Goal: Ask a question

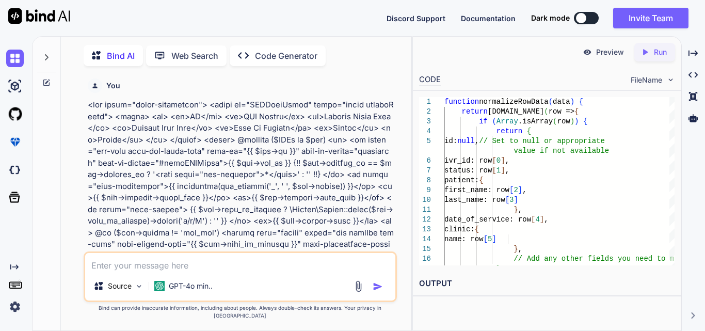
scroll to position [39573, 0]
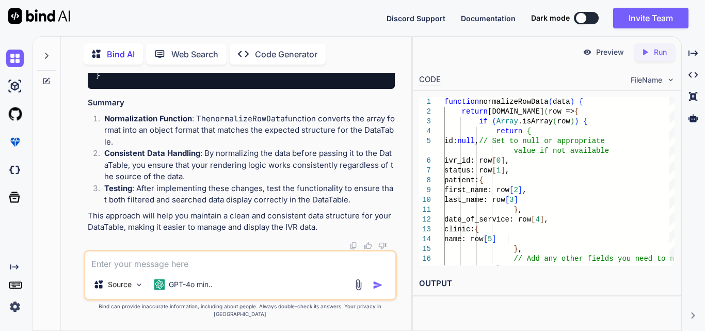
drag, startPoint x: 113, startPoint y: 134, endPoint x: 145, endPoint y: 233, distance: 103.9
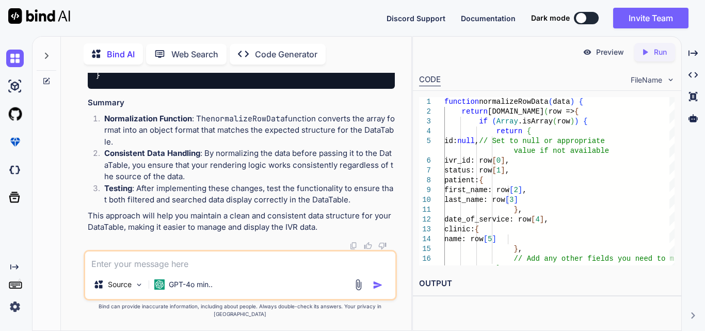
click at [173, 270] on textarea at bounding box center [240, 260] width 310 height 19
paste textarea "function displayBillingData(data) { console.log(data); var dataTable = $('#bill…"
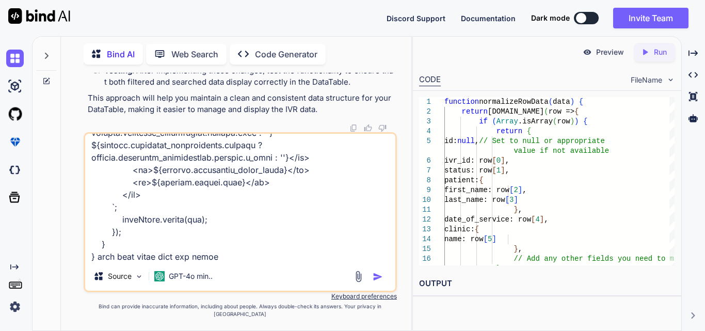
click at [226, 262] on textarea at bounding box center [240, 198] width 310 height 128
paste textarea "function displayIVRData(data) { var dataTable = $('#IVRDataTable').DataTable();…"
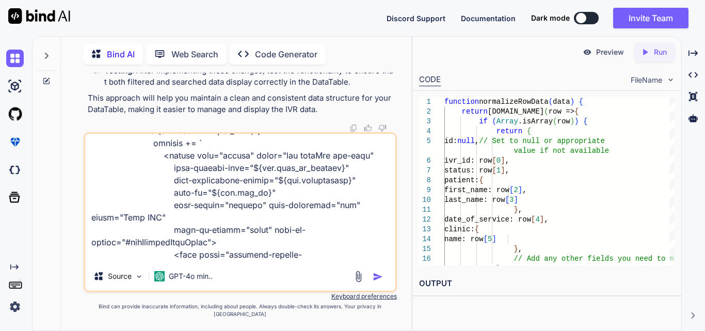
scroll to position [1414, 0]
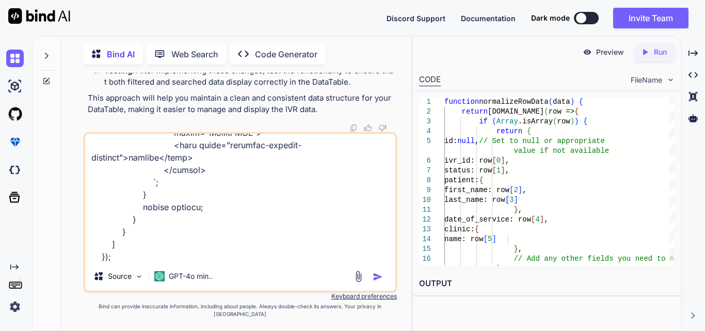
type textarea "function displayBillingData(data) { console.log(data); var dataTable = $('#bill…"
click at [383, 282] on img "button" at bounding box center [378, 277] width 10 height 10
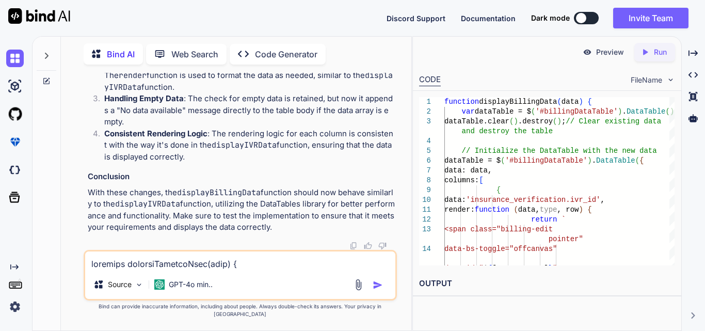
scroll to position [41183, 0]
click at [216, 265] on textarea at bounding box center [240, 260] width 310 height 19
paste textarea "private function applyBillingQueryFilter($query, array $filters) { try { if (!e…"
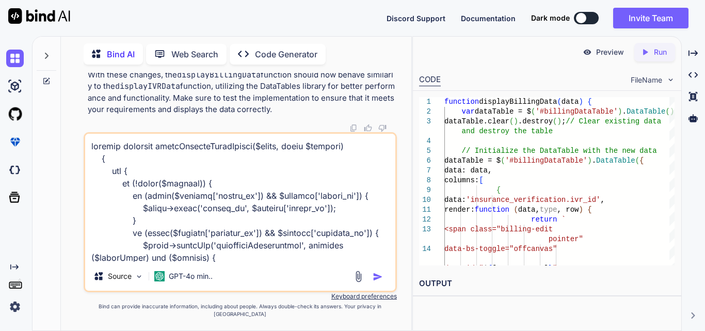
scroll to position [336, 0]
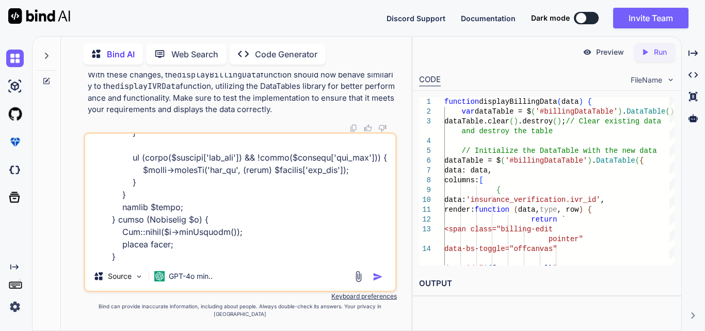
type textarea "private function applyBillingQueryFilter($query, array $filters) { try { if (!e…"
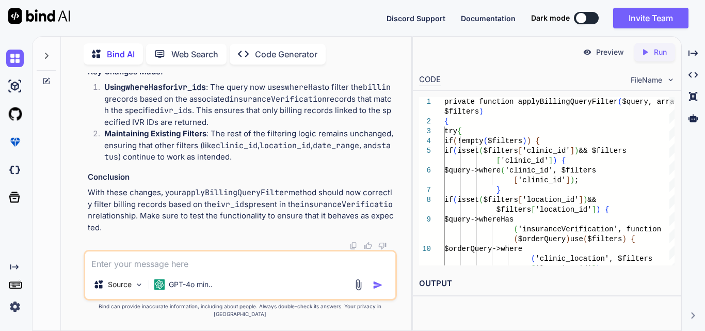
scroll to position [43175, 0]
drag, startPoint x: 139, startPoint y: 83, endPoint x: 177, endPoint y: 161, distance: 86.4
copy code "if ( isset ( $filters [ 'ivr_ids' ]) && ! empty ( $filters [ 'ivr_ids' ])) { $q…"
click at [146, 270] on textarea at bounding box center [240, 260] width 310 height 19
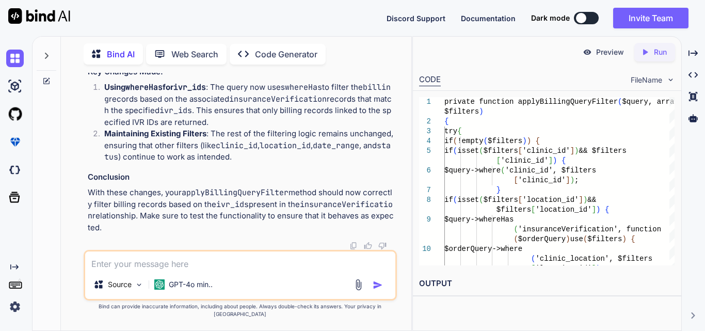
paste textarea "Method App\Http\Controllers\Clinic\BillingController::show does not exist.","
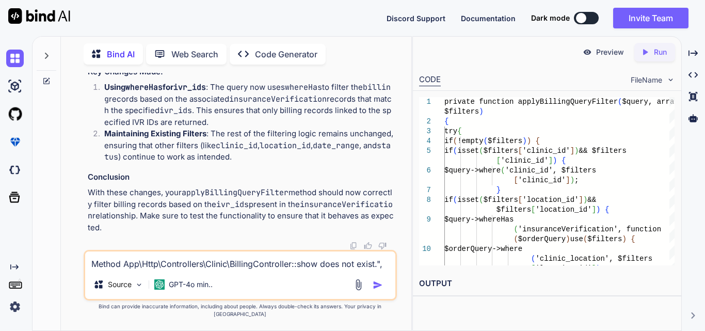
type textarea "Method App\Http\Controllers\Clinic\BillingController::show does not exist.","
click at [374, 290] on img "button" at bounding box center [378, 285] width 10 height 10
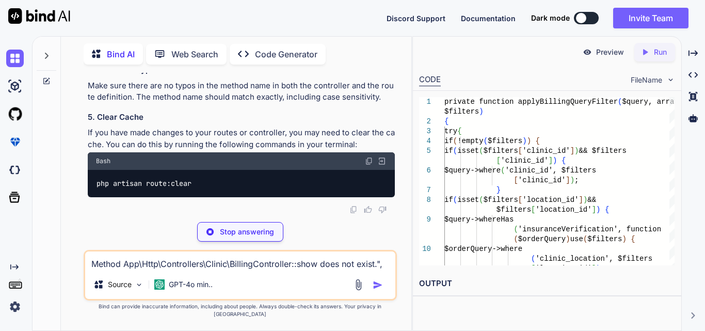
scroll to position [43666, 0]
